Goal: Communication & Community: Answer question/provide support

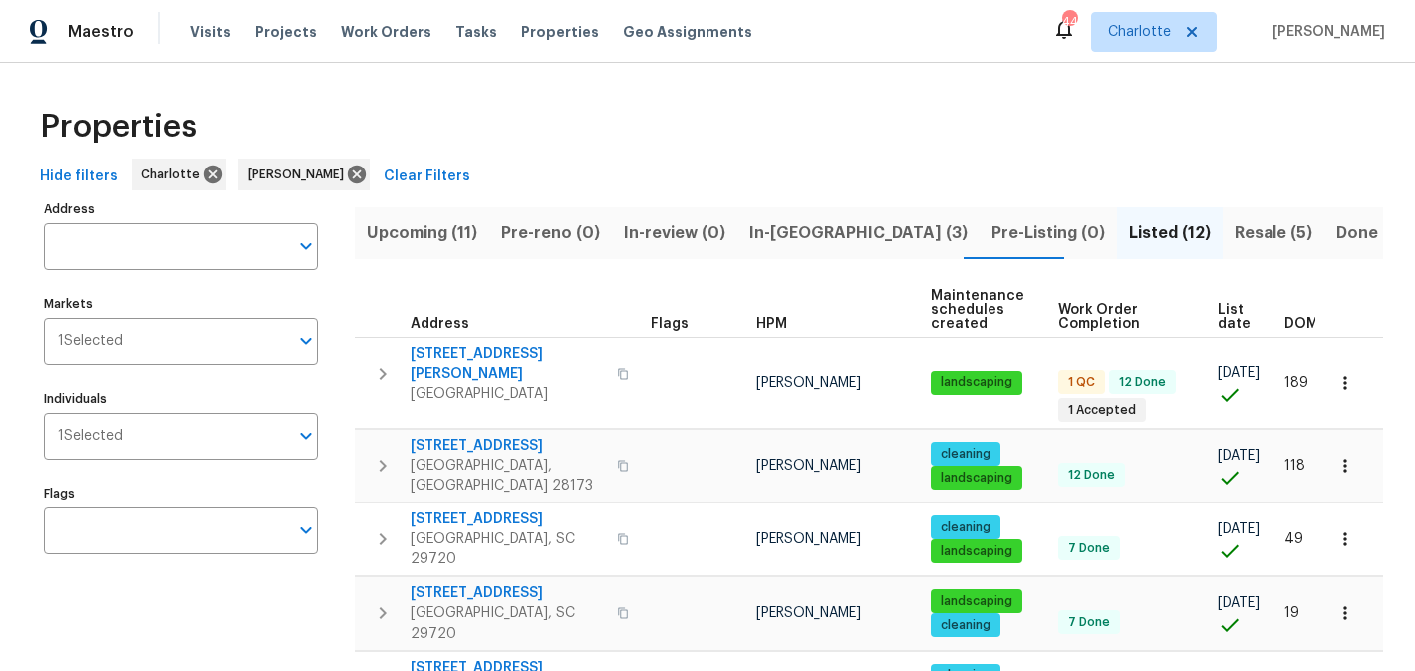
click at [770, 227] on span "In-[GEOGRAPHIC_DATA] (3)" at bounding box center [858, 233] width 218 height 28
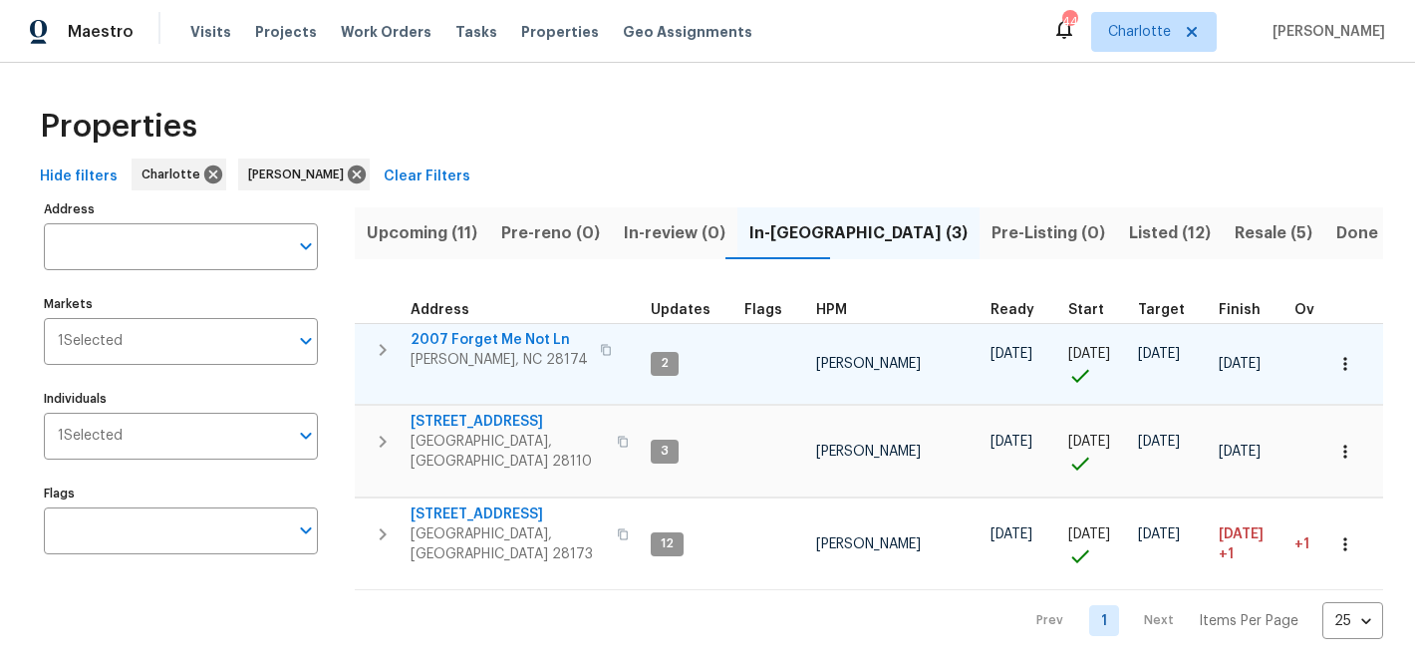
click at [500, 343] on span "2007 Forget Me Not Ln" at bounding box center [499, 340] width 177 height 20
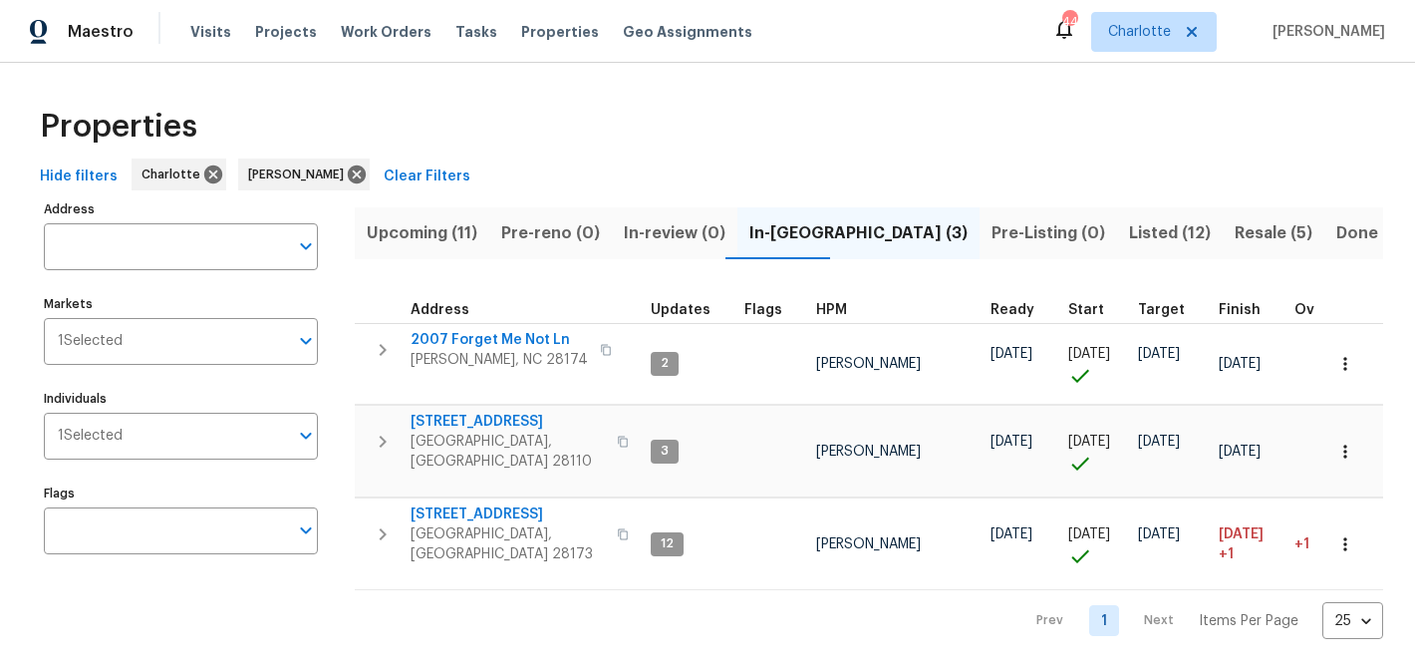
click at [456, 224] on span "Upcoming (11)" at bounding box center [422, 233] width 111 height 28
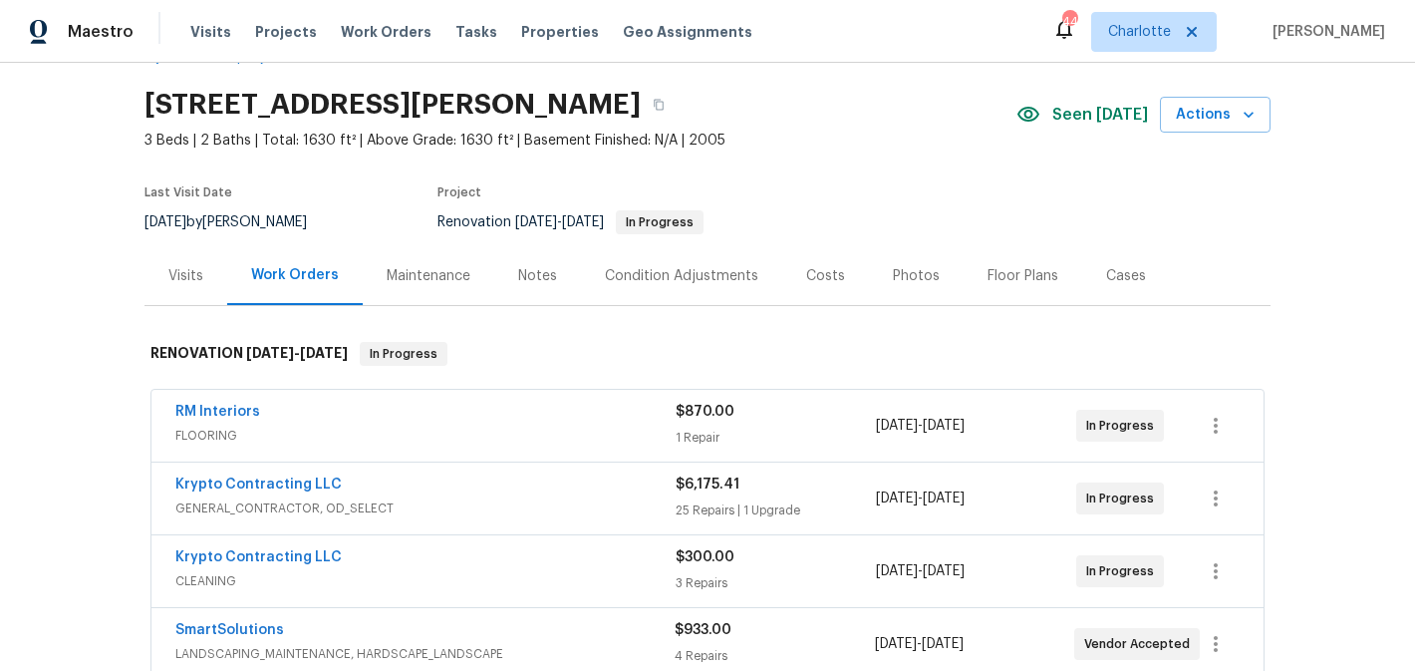
scroll to position [63, 0]
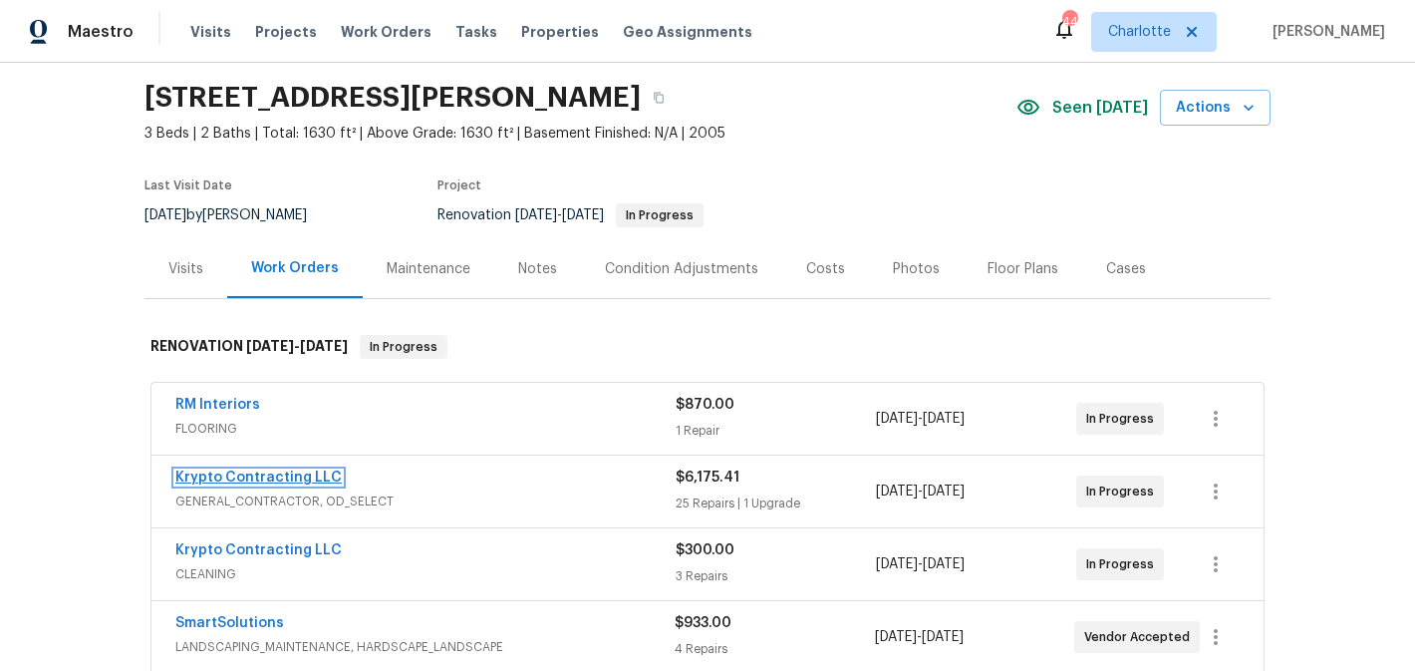
click at [247, 476] on link "Krypto Contracting LLC" at bounding box center [258, 477] width 166 height 14
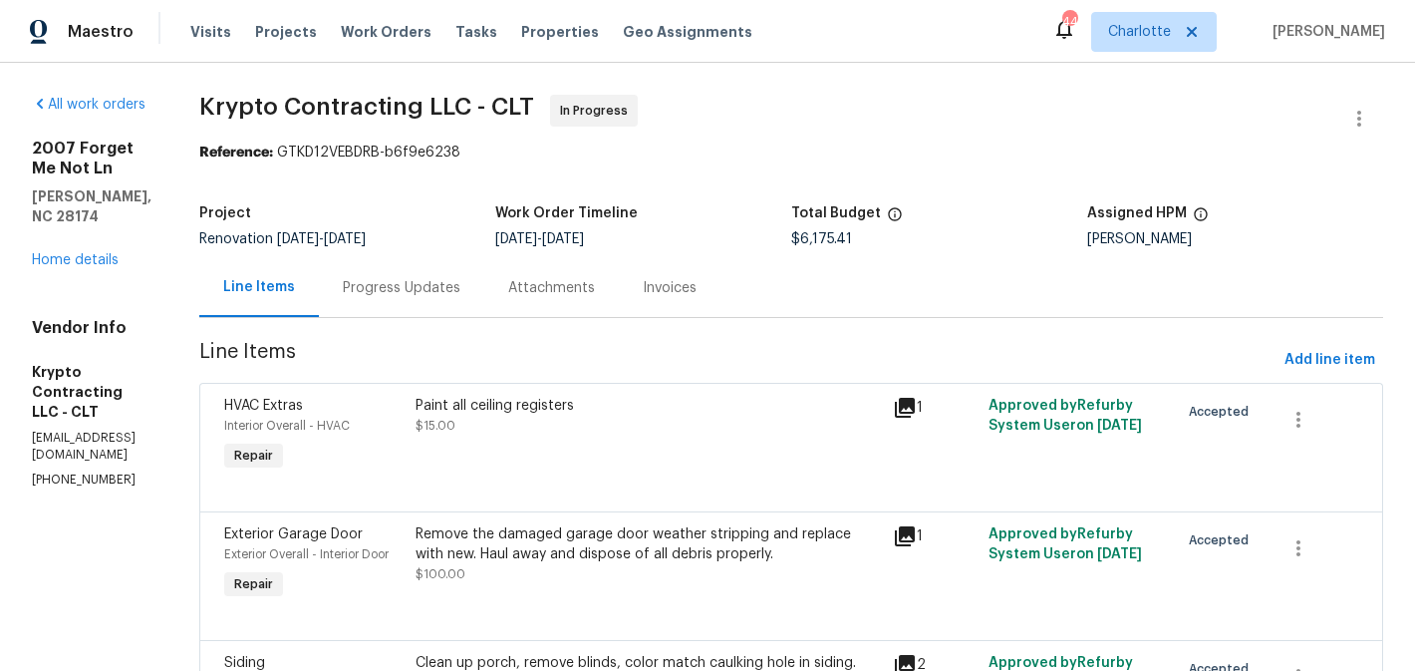
click at [454, 293] on div "Progress Updates" at bounding box center [402, 288] width 118 height 20
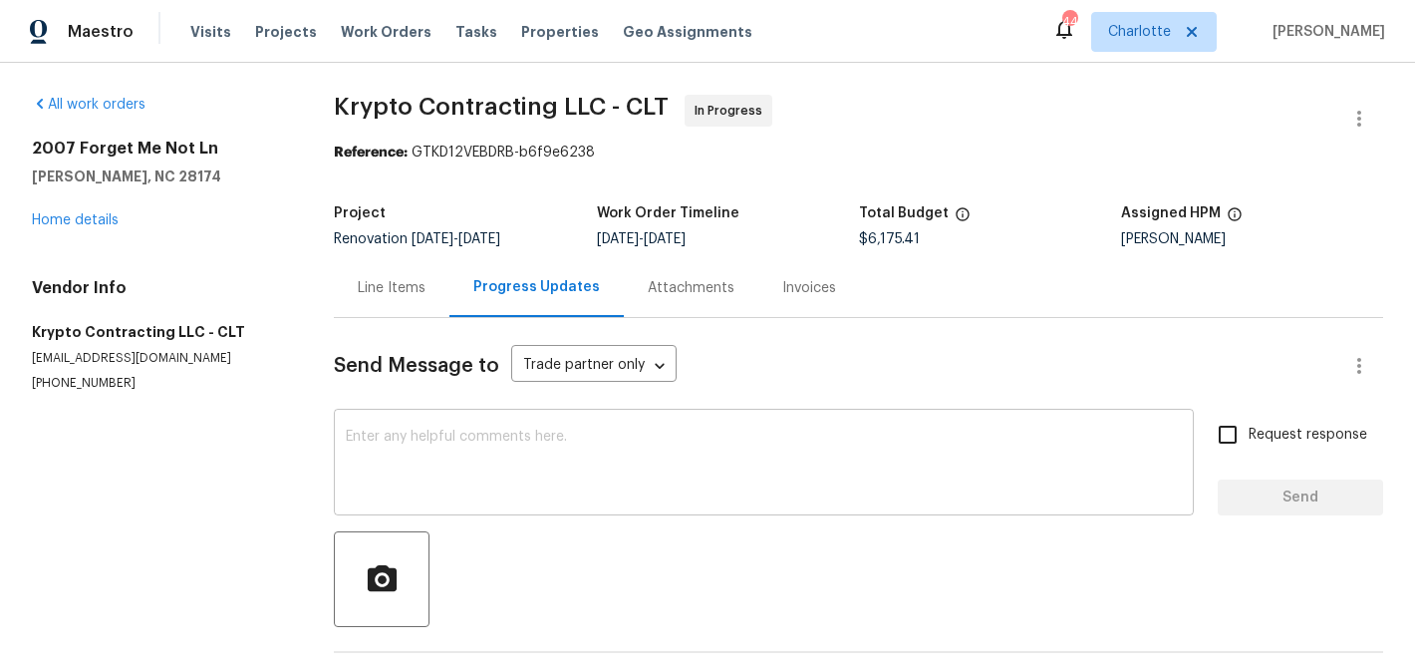
click at [514, 464] on textarea at bounding box center [764, 465] width 836 height 70
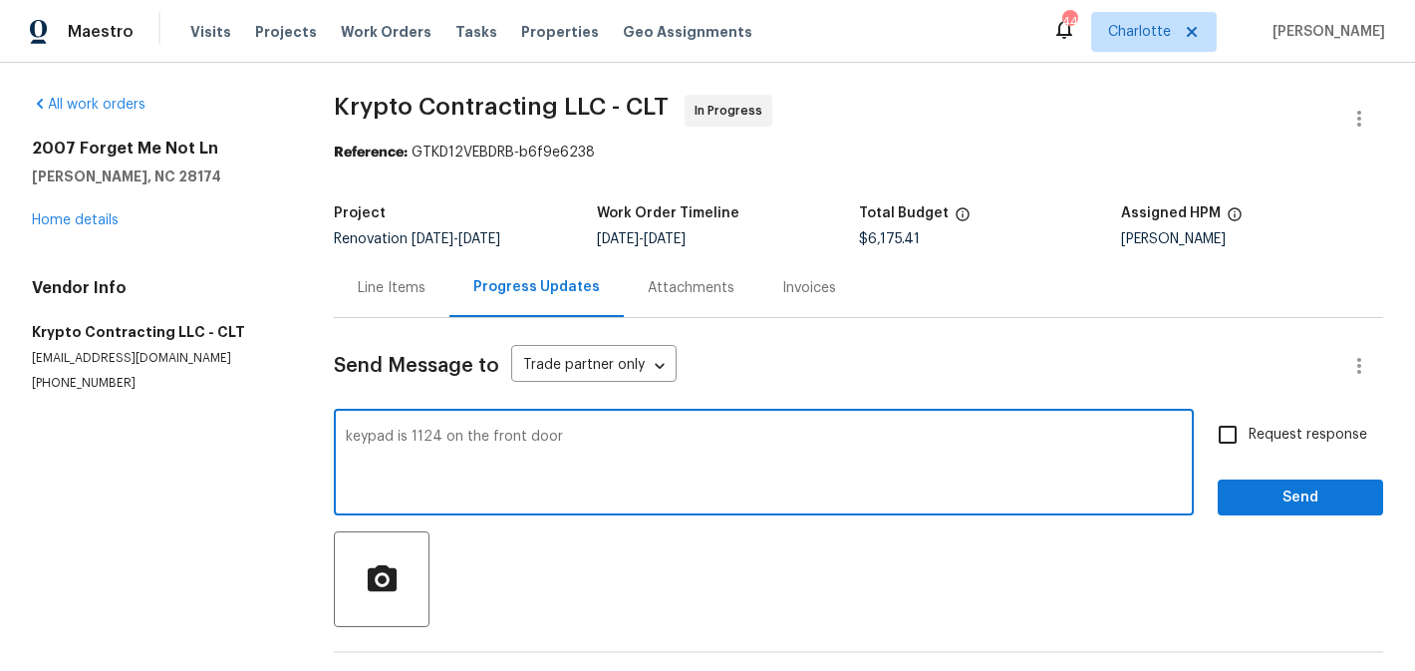
type textarea "keypad is 1124 on the front door"
click at [1232, 442] on input "Request response" at bounding box center [1228, 435] width 42 height 42
checkbox input "true"
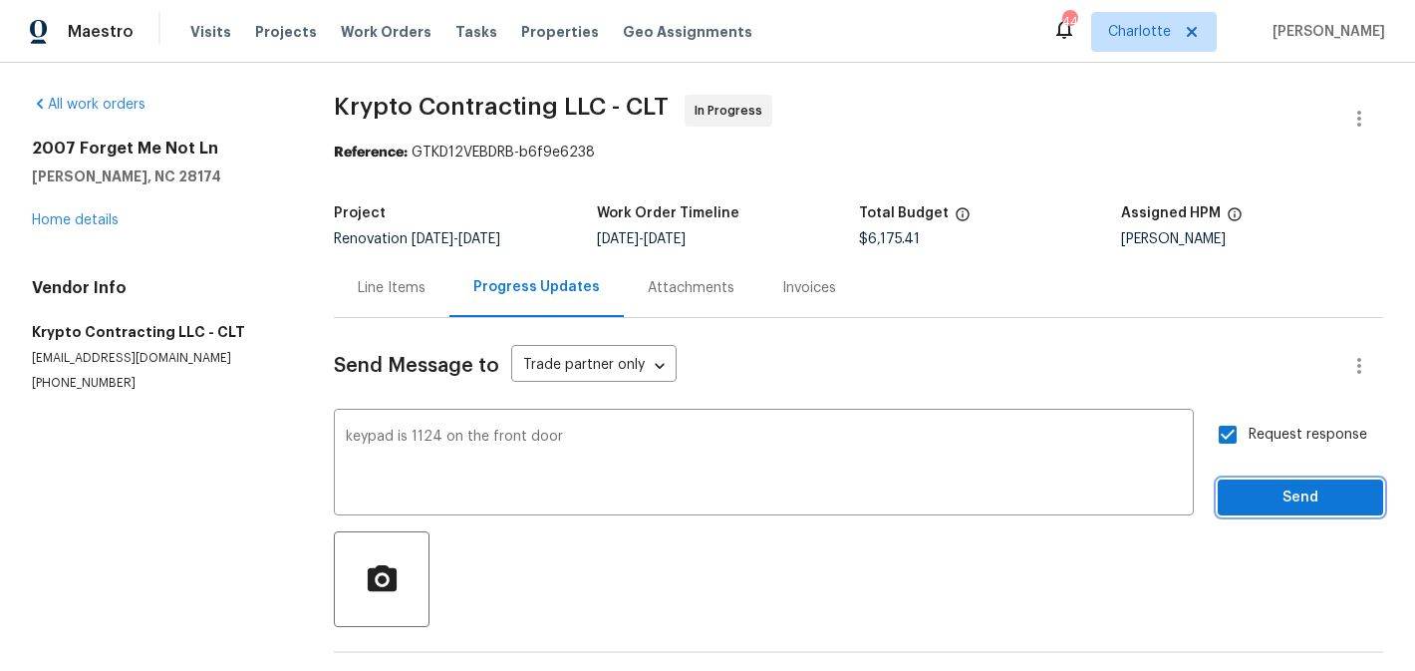
click at [1276, 500] on span "Send" at bounding box center [1301, 497] width 134 height 25
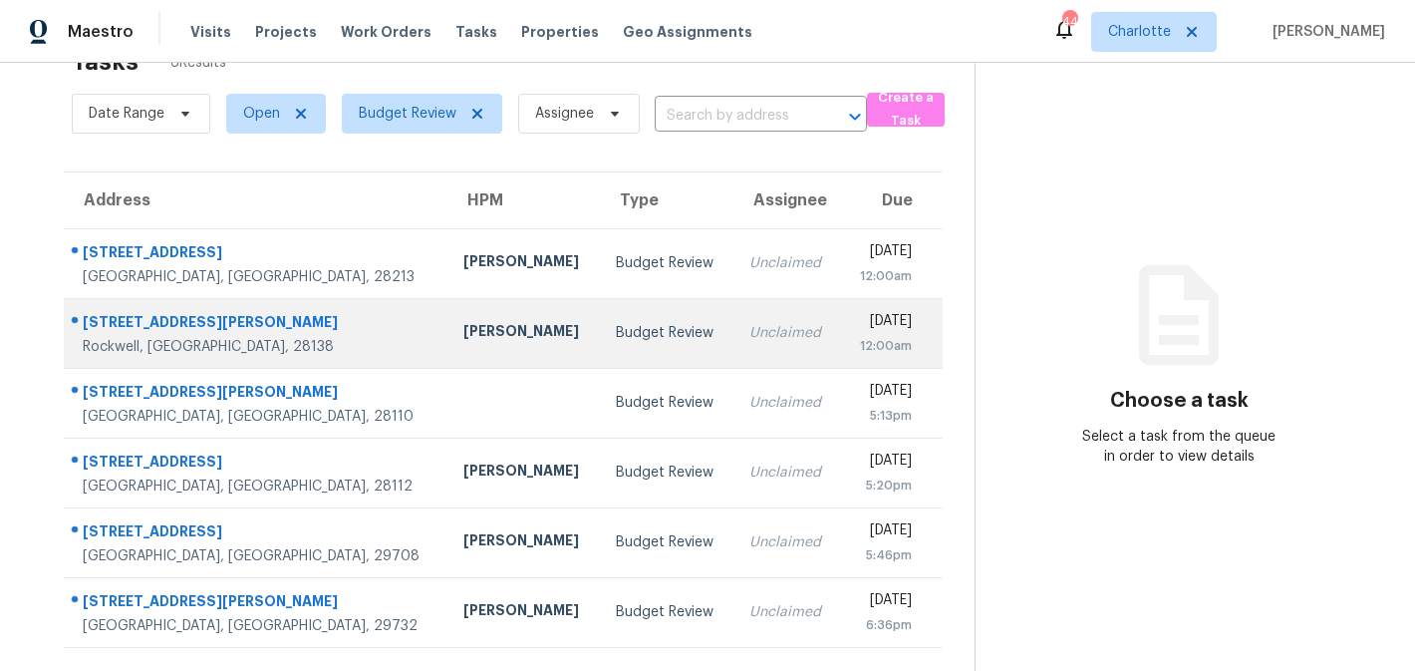
scroll to position [63, 0]
